Goal: Contribute content

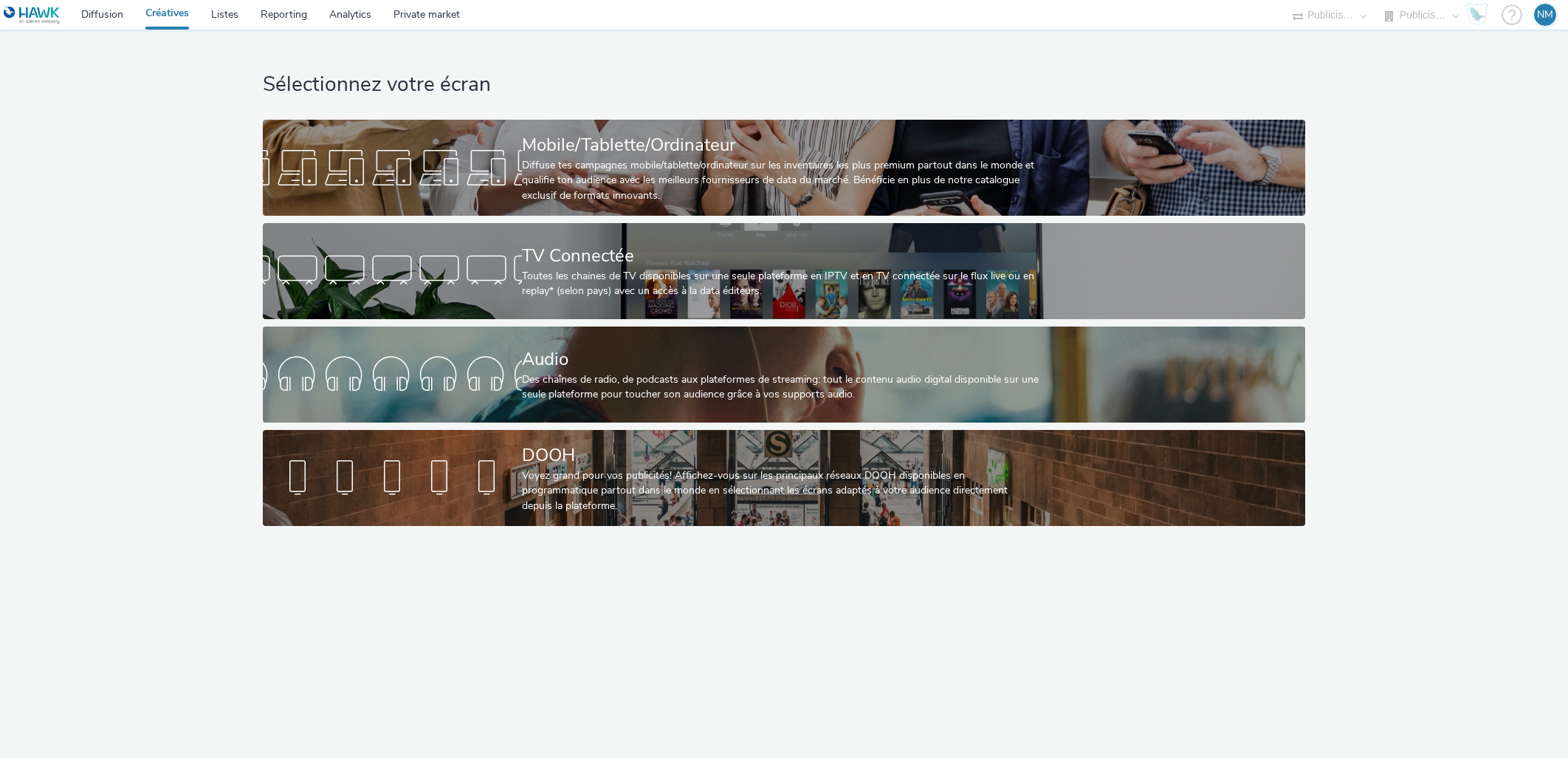
select select "f97d6638-e0a1-4f7a-bf46-55015878e29e"
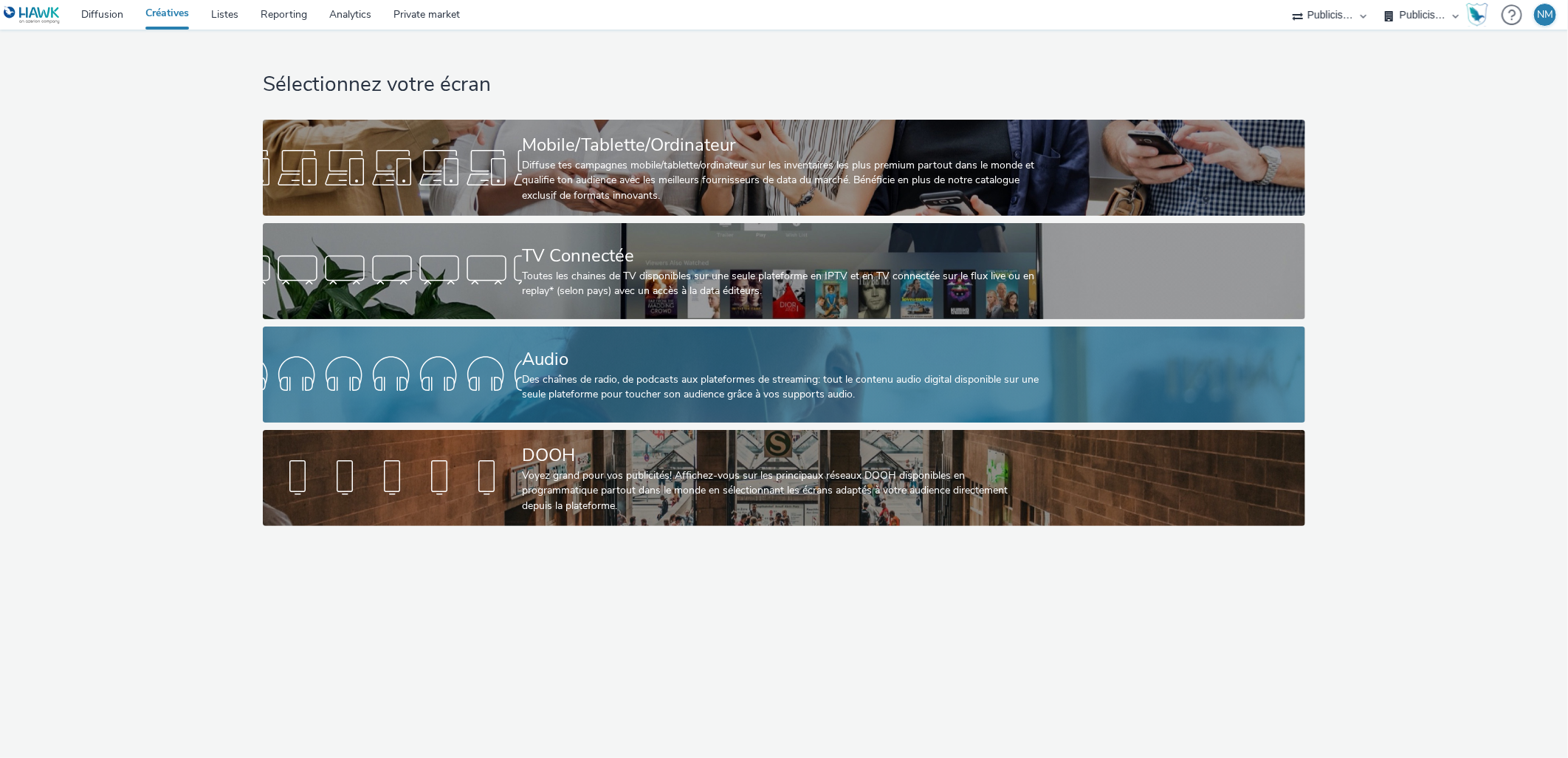
click at [623, 344] on div "Audio Des chaînes de radio, de podcasts aux plateformes de streaming: tout le c…" at bounding box center [781, 374] width 519 height 96
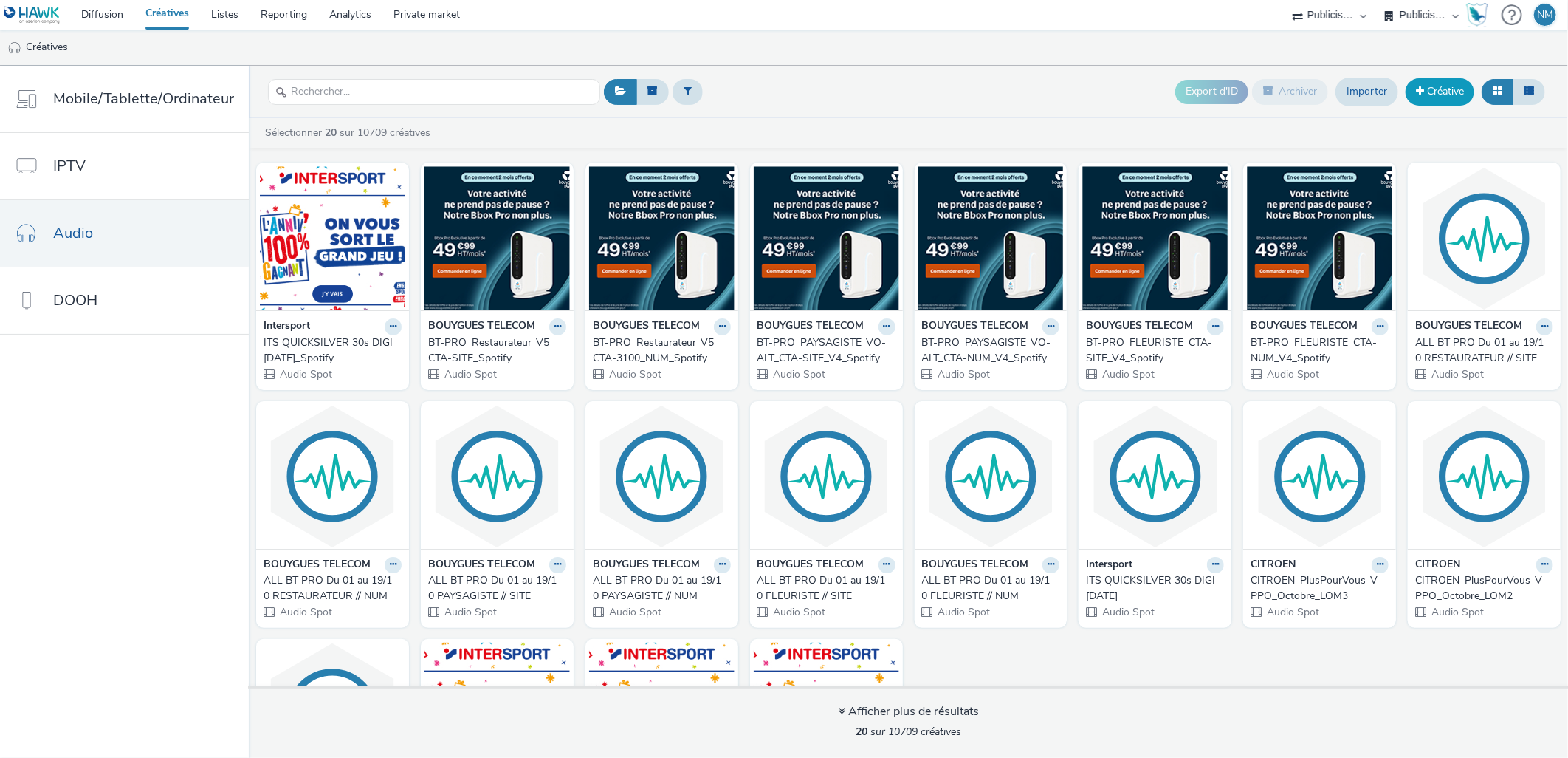
click at [1427, 93] on link "Créative" at bounding box center [1440, 91] width 68 height 26
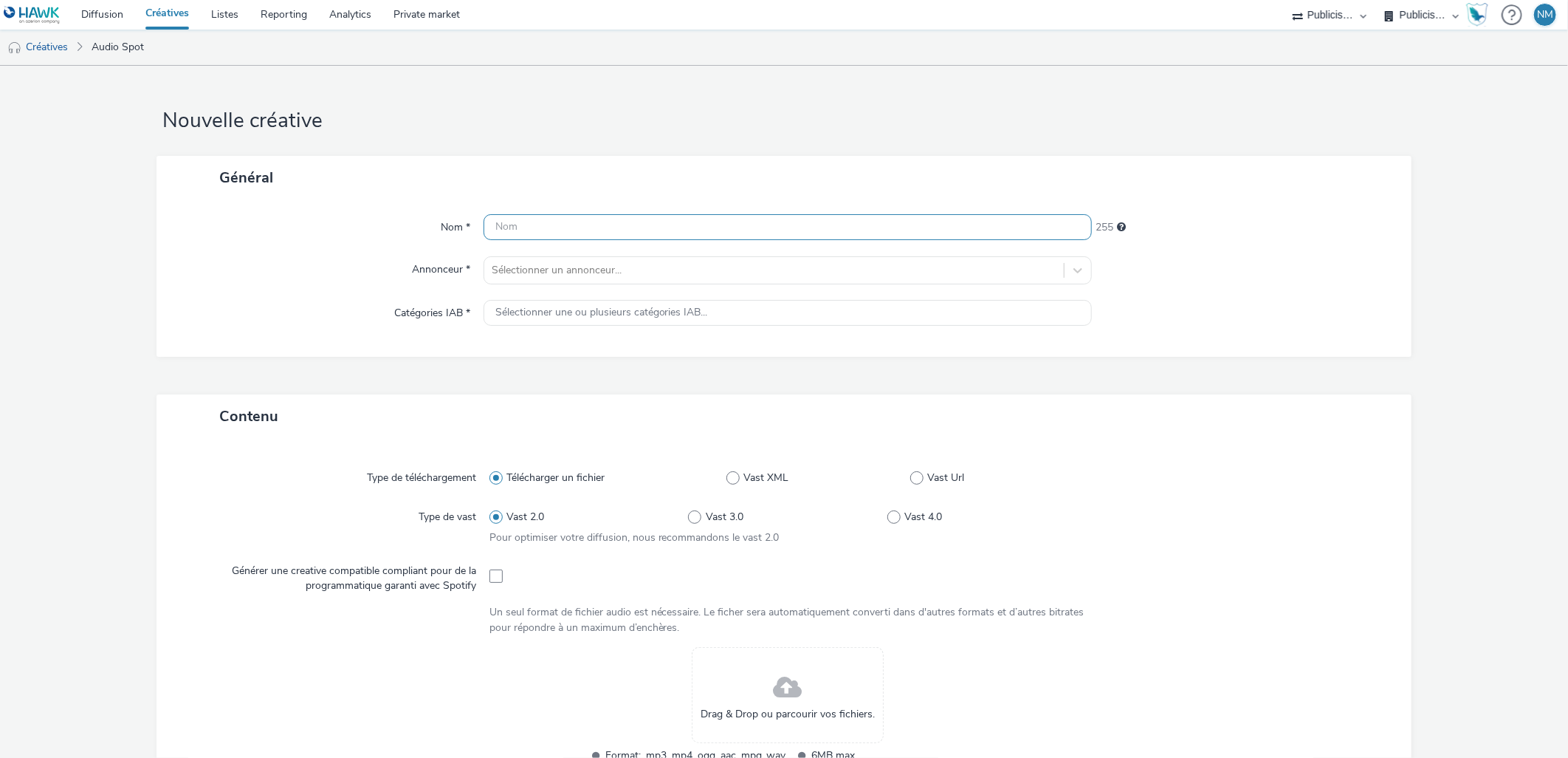
click at [506, 238] on input "text" at bounding box center [789, 227] width 610 height 26
paste input "SEPhora_MySephora_V1_30s_Mx-9db_[DATE]"
type input "SEPhora_MySephora_V1_30s_Mx-9db_[DATE]"
click at [535, 280] on div "Sélectionner un annonceur..." at bounding box center [774, 270] width 580 height 23
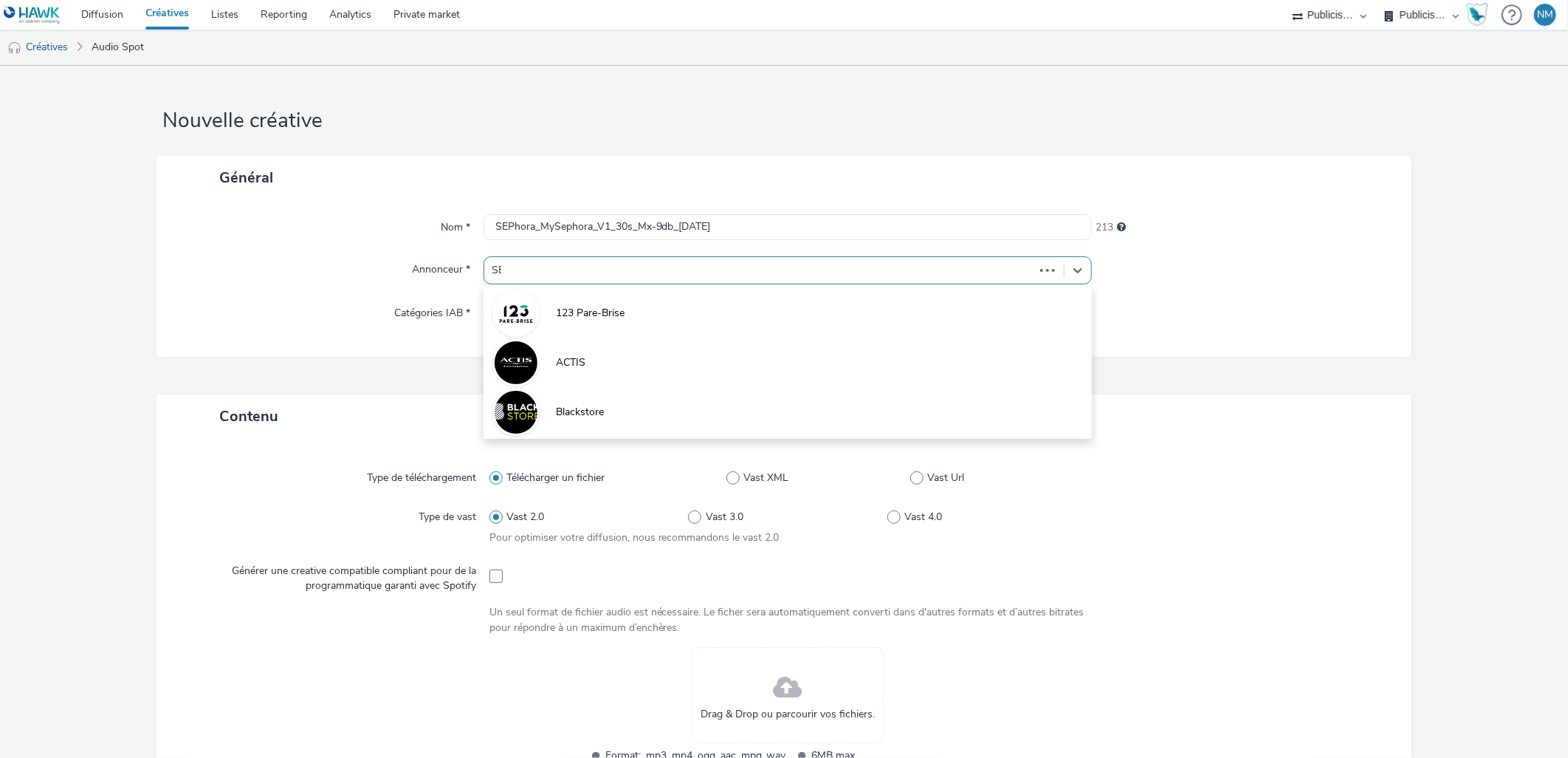
type input "SEP"
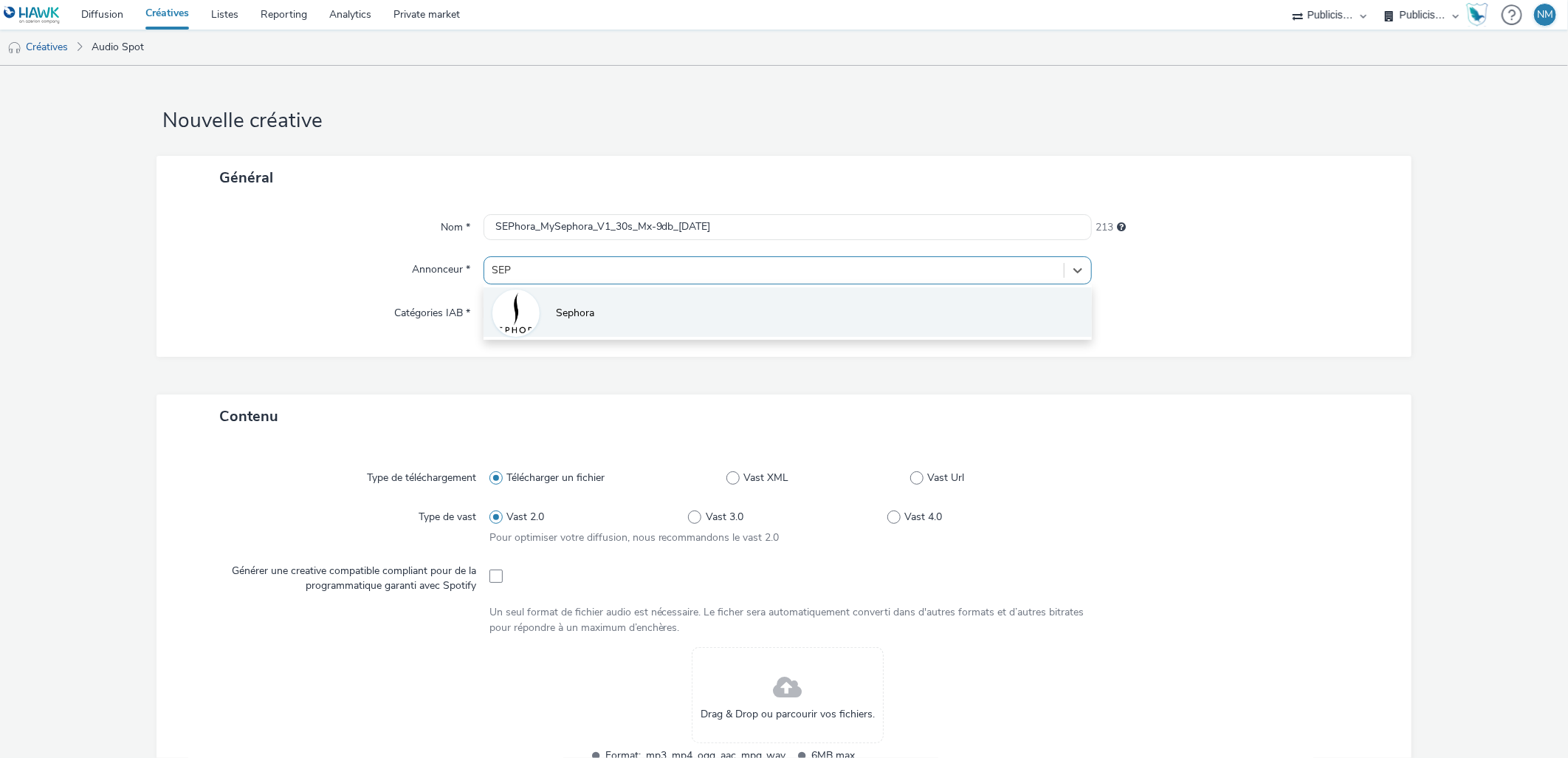
click at [554, 300] on li "Sephora" at bounding box center [789, 311] width 610 height 50
type input "[URL][DOMAIN_NAME]"
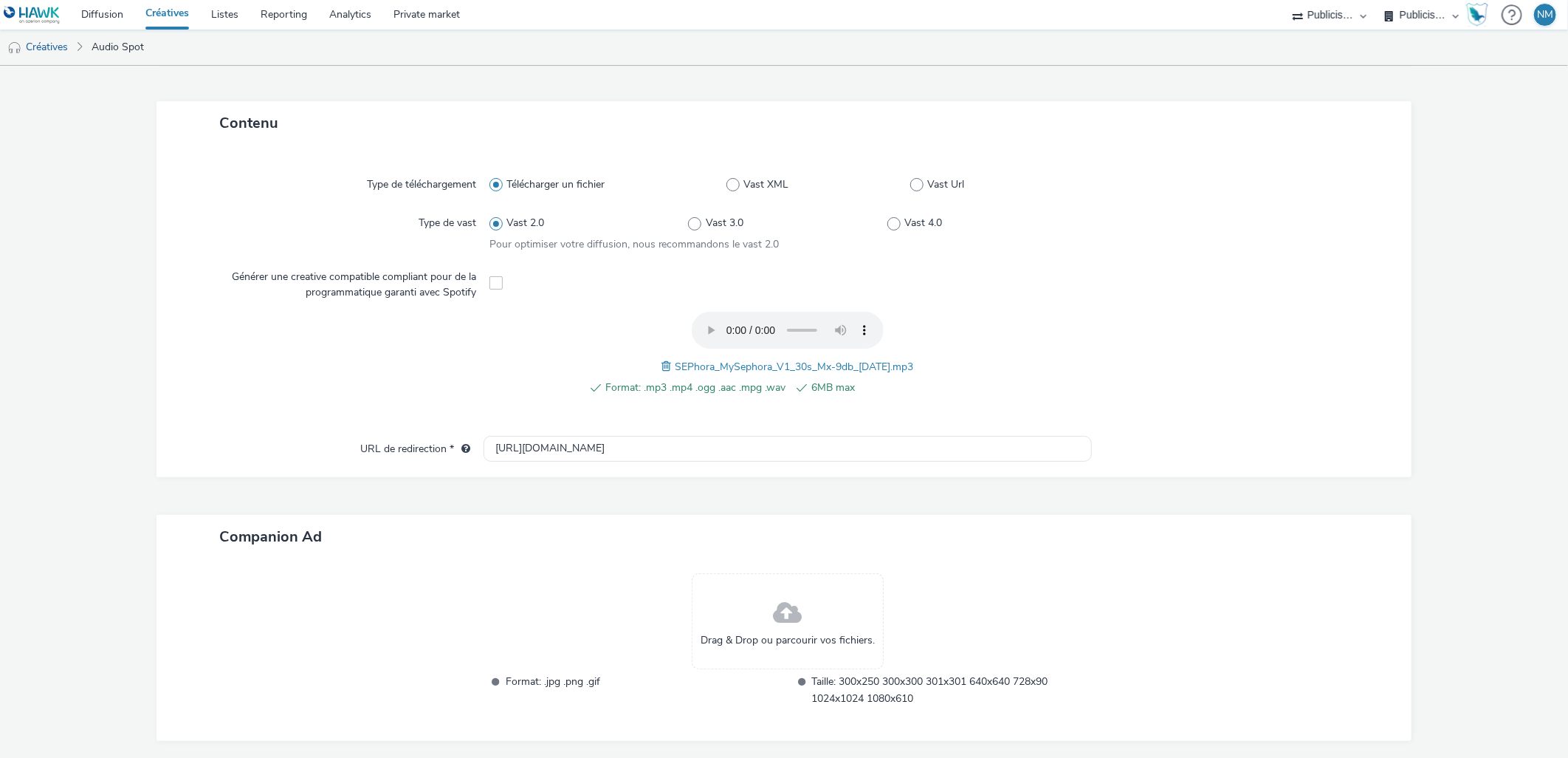
scroll to position [358, 0]
